Goal: Check status

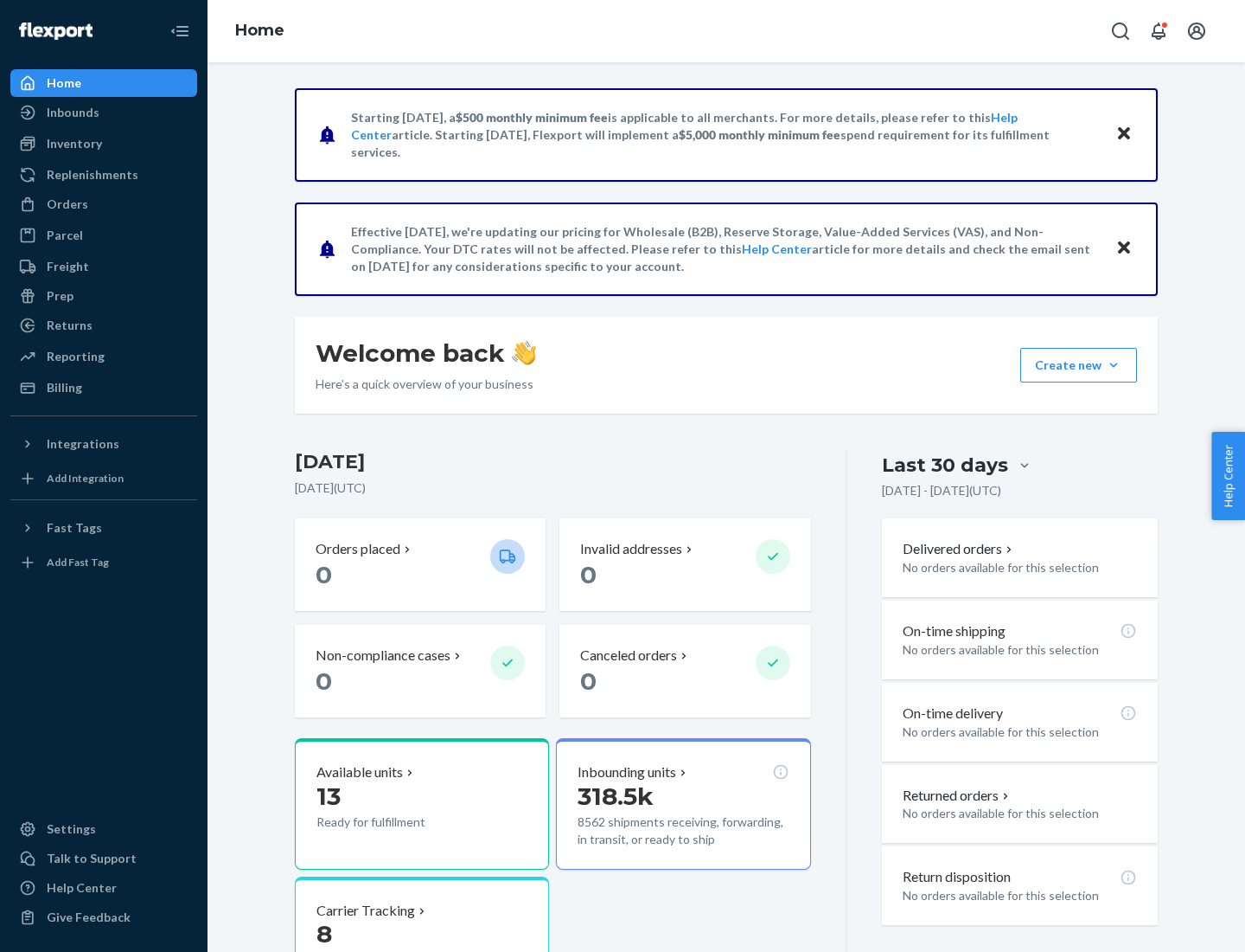
click at [1114, 365] on button "Create new Create new inbound Create new order Create new product" at bounding box center [1079, 364] width 117 height 35
click at [72, 113] on div "Inbounds" at bounding box center [72, 113] width 52 height 18
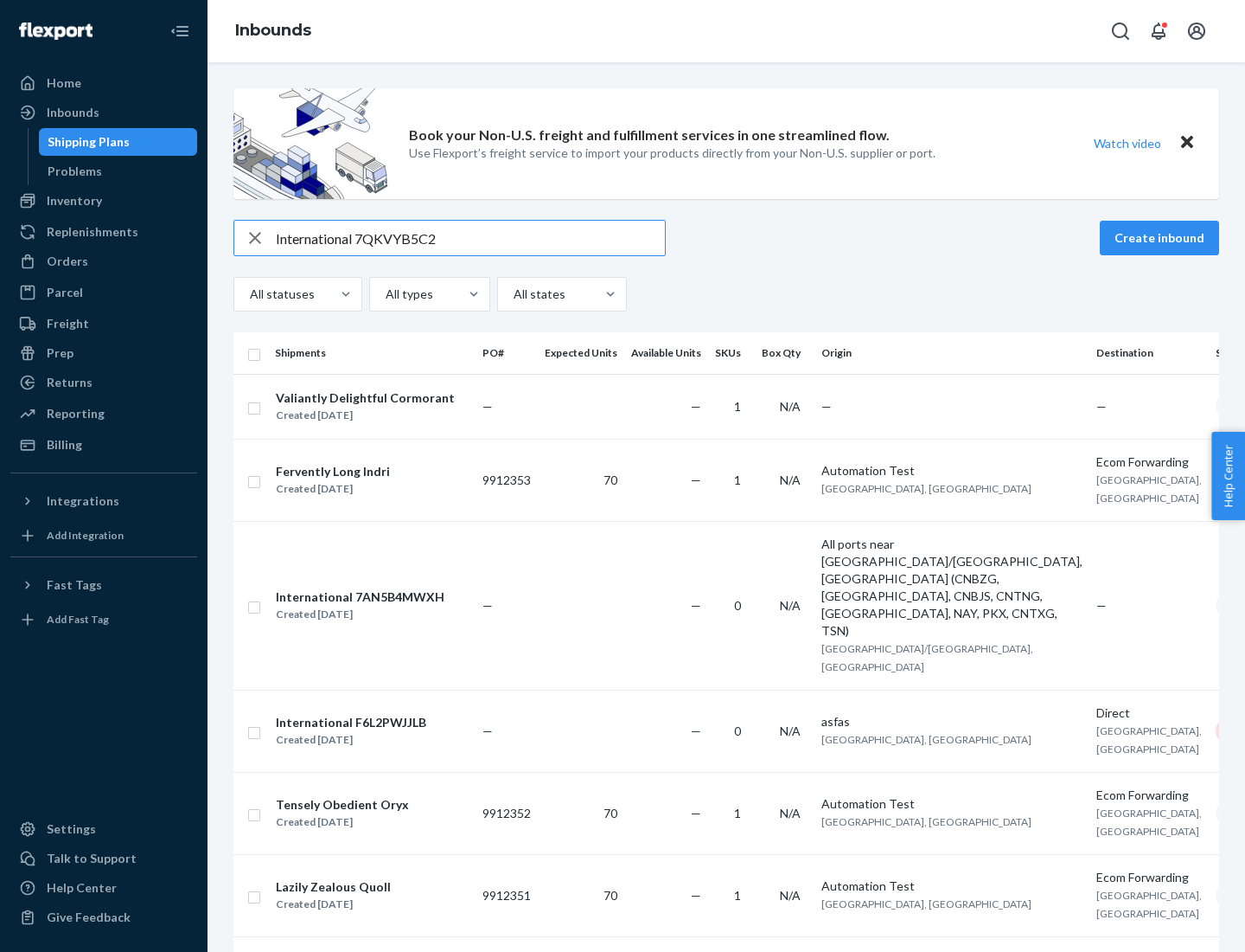
type input "International 7QKVYB5C29"
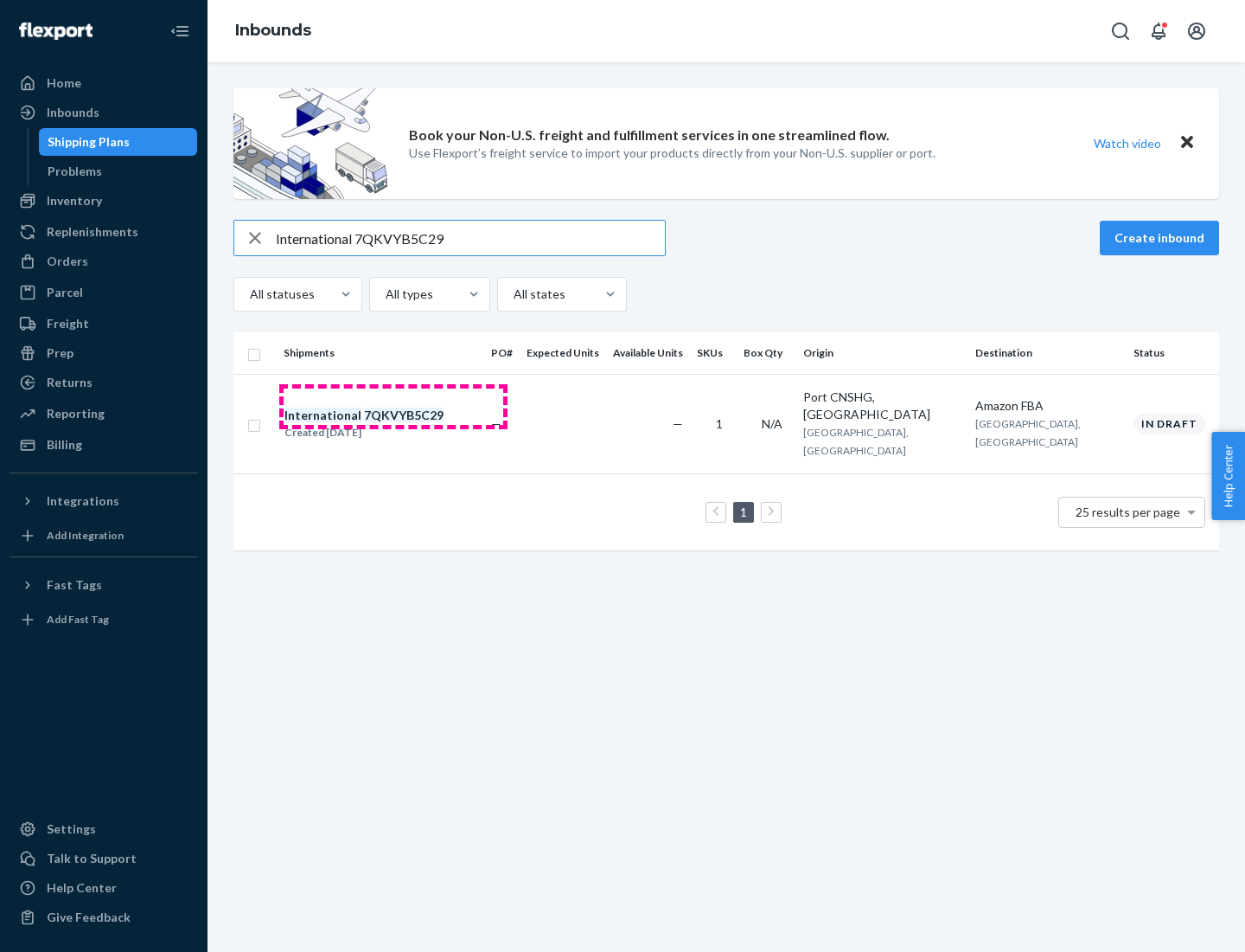
click at [394, 424] on div "Created [DATE]" at bounding box center [363, 433] width 159 height 18
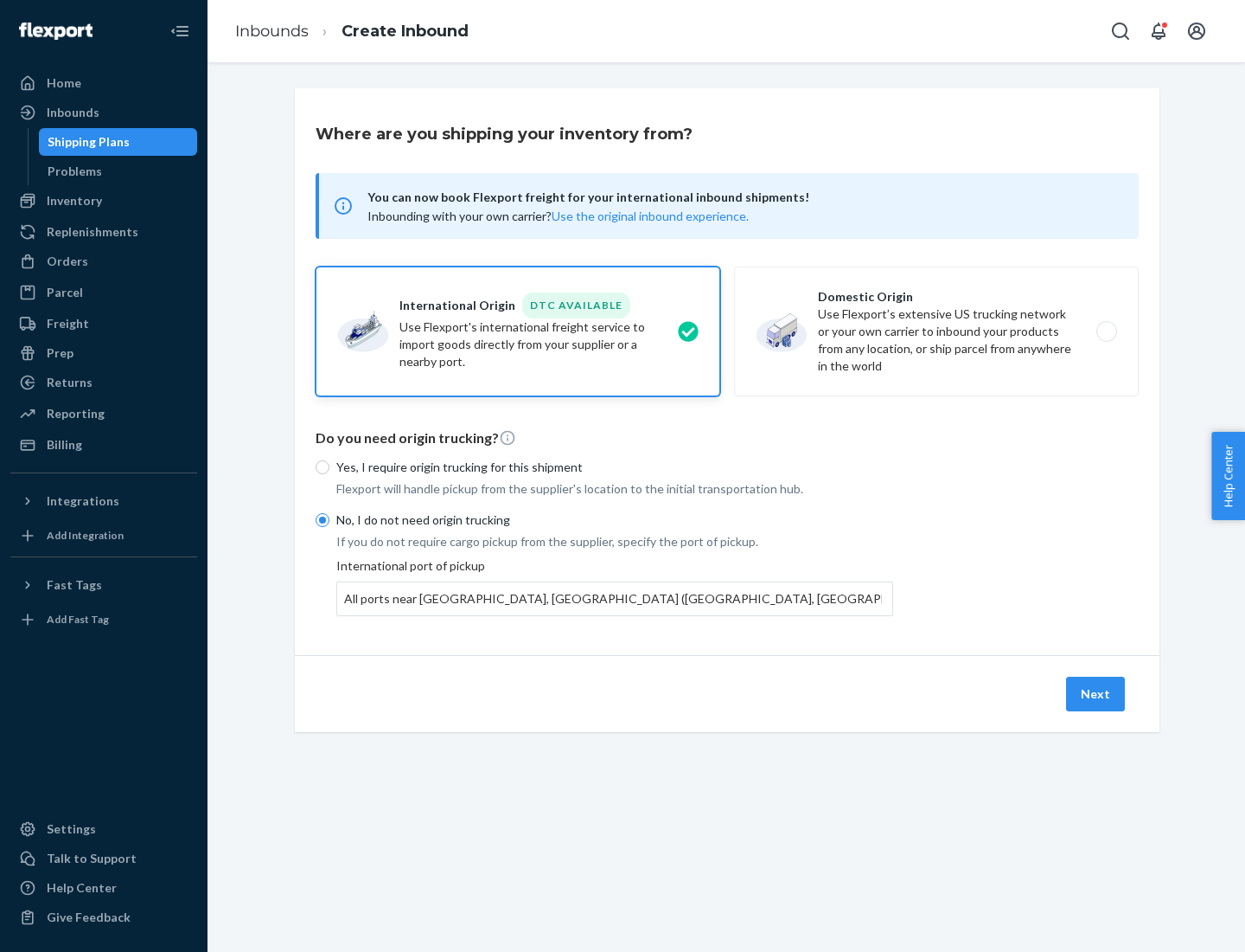
click at [1097, 693] on button "Next" at bounding box center [1096, 693] width 59 height 35
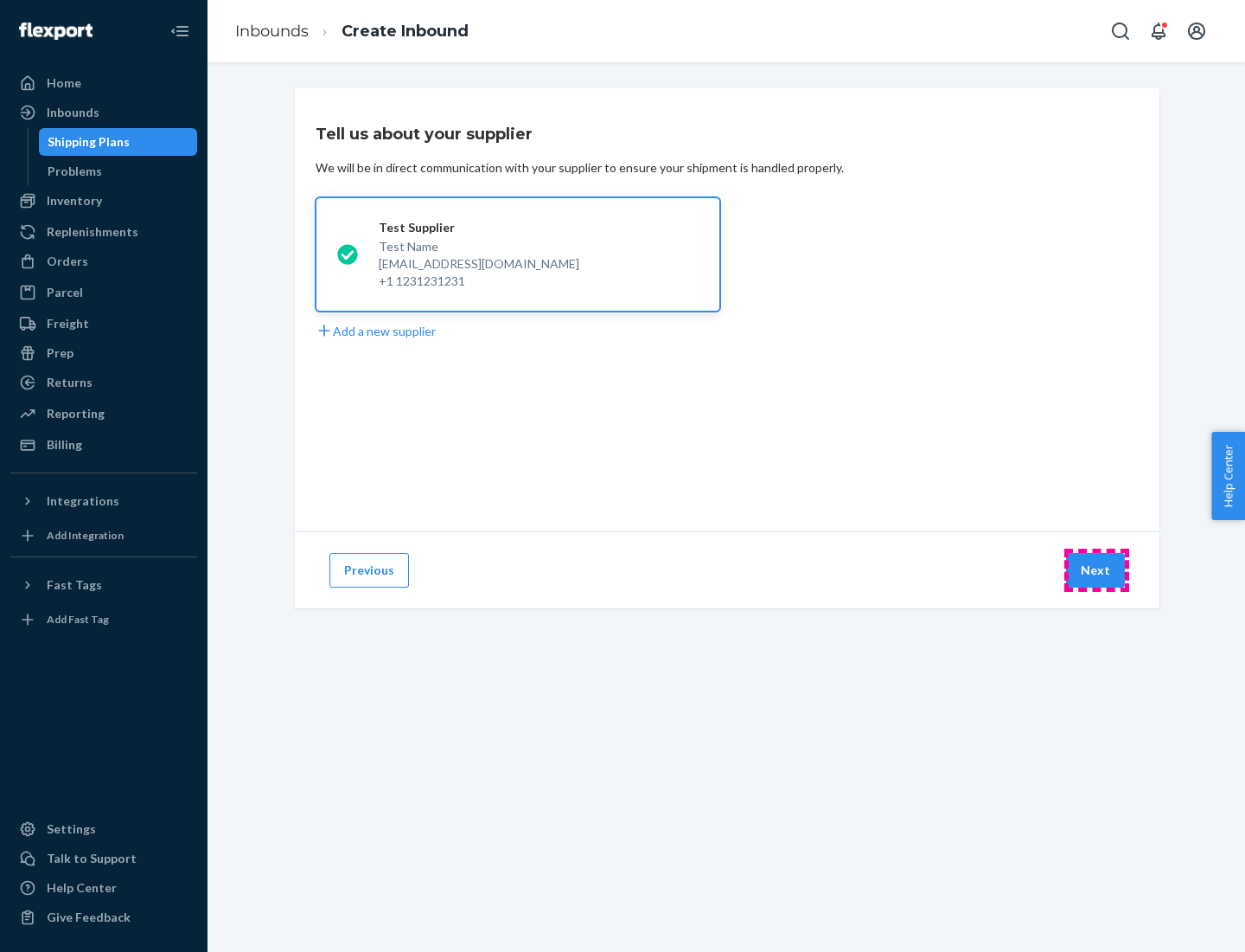
click at [1097, 570] on button "Next" at bounding box center [1096, 570] width 59 height 35
